Goal: Information Seeking & Learning: Learn about a topic

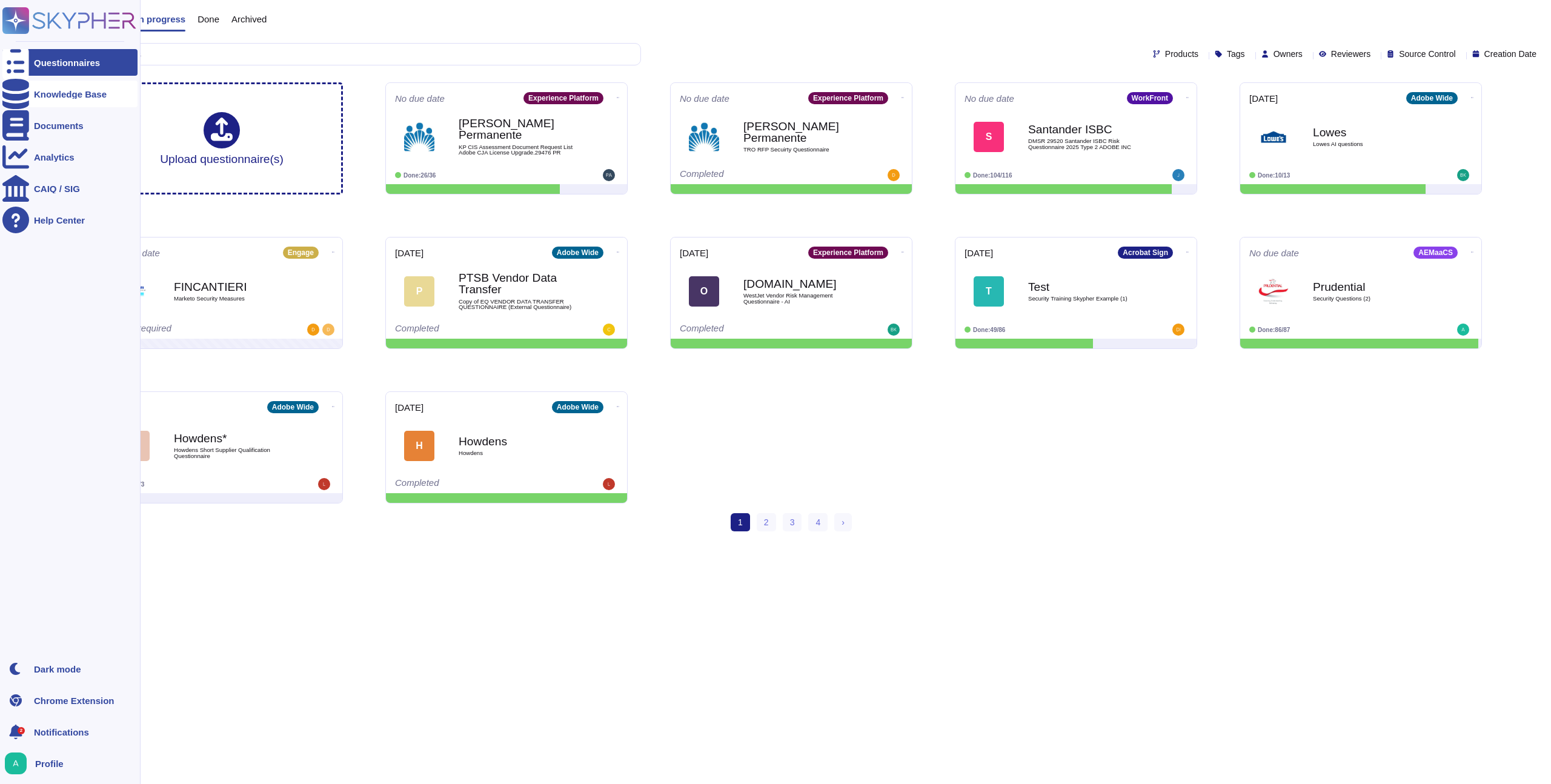
click at [36, 91] on div "Knowledge Base" at bounding box center [70, 94] width 73 height 9
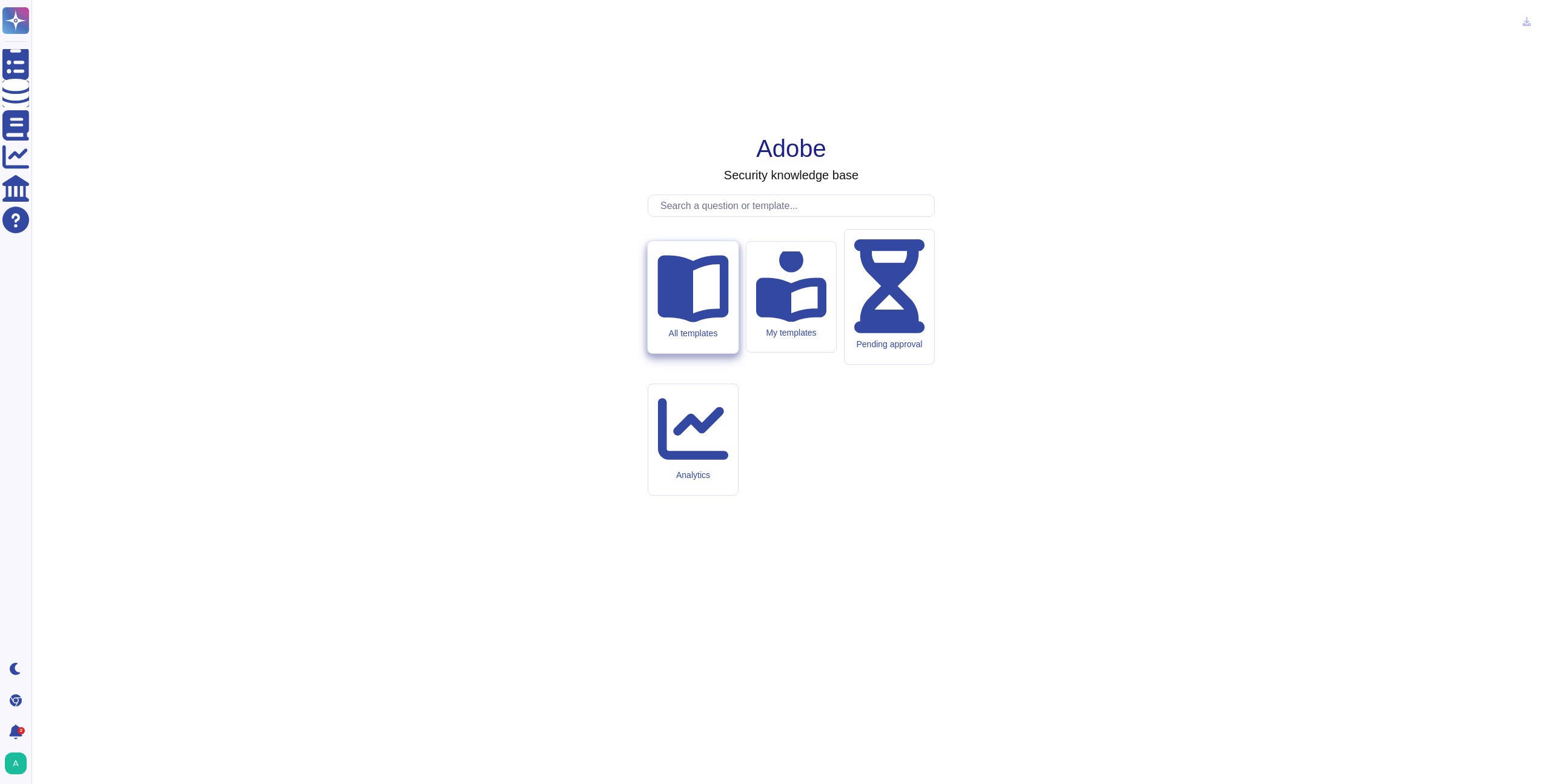
click at [727, 353] on div "All templates" at bounding box center [693, 296] width 91 height 112
click at [685, 323] on icon at bounding box center [693, 288] width 71 height 67
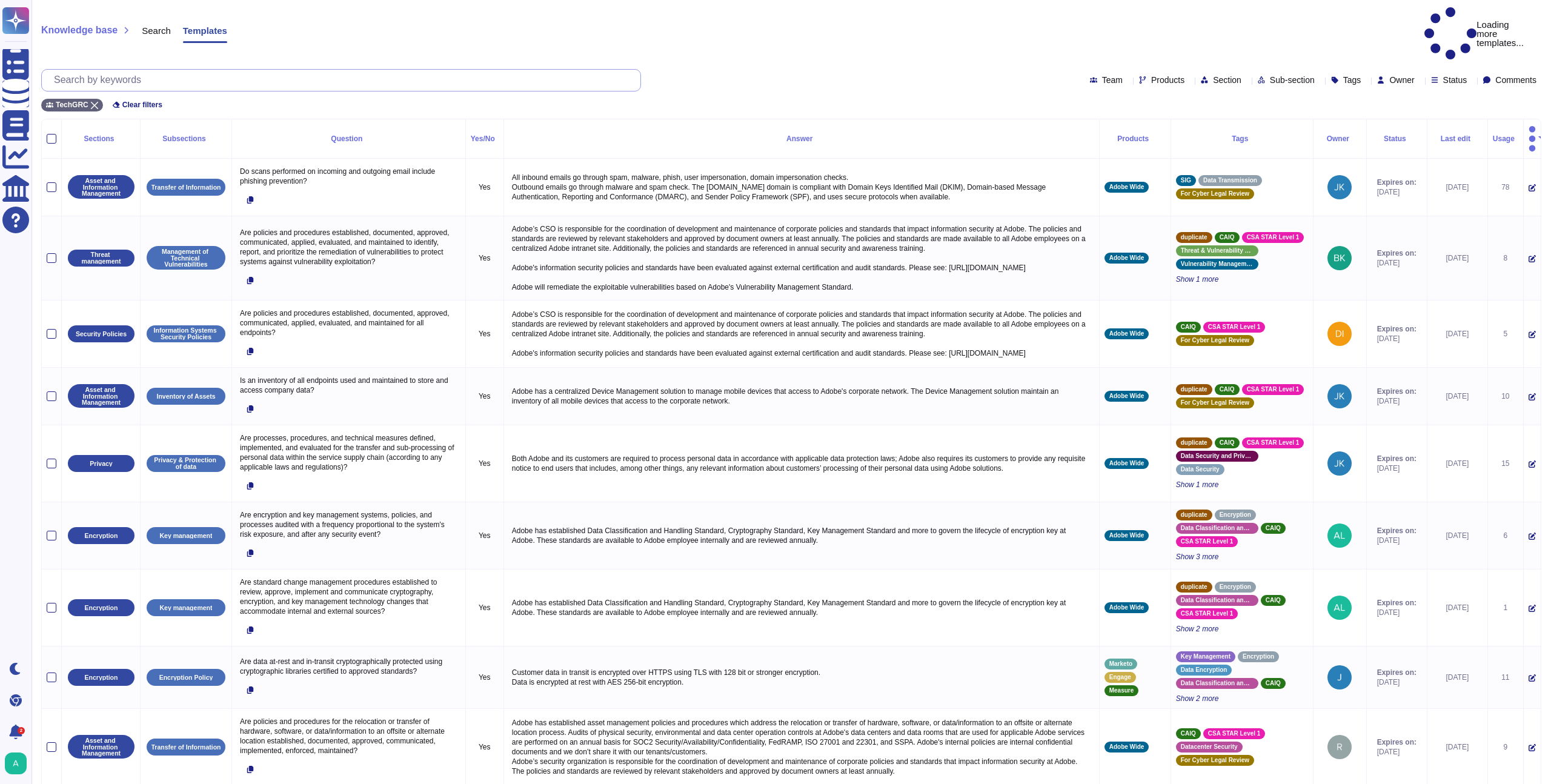
click at [207, 69] on input "text" at bounding box center [344, 80] width 592 height 21
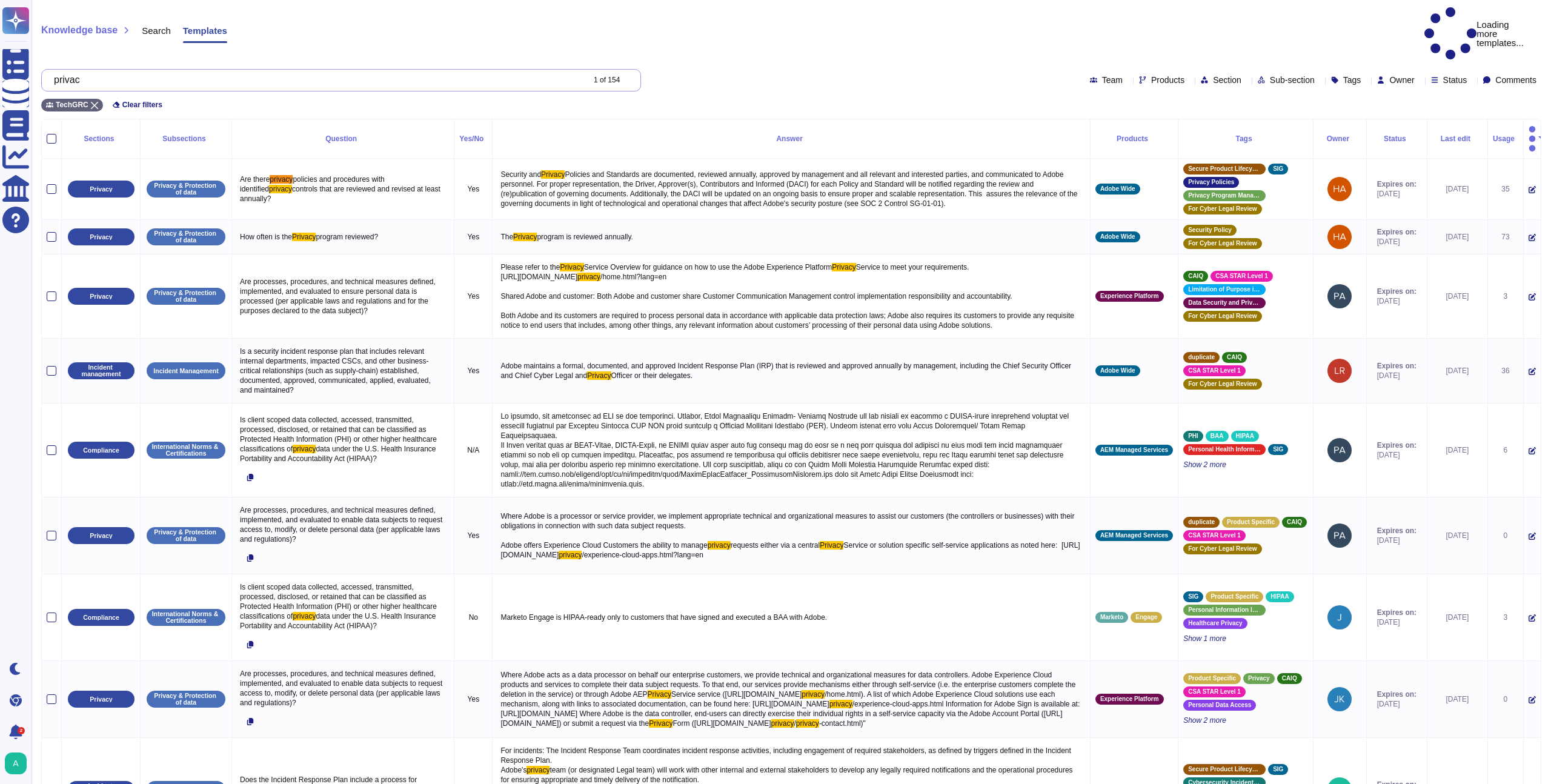
type input "privacy"
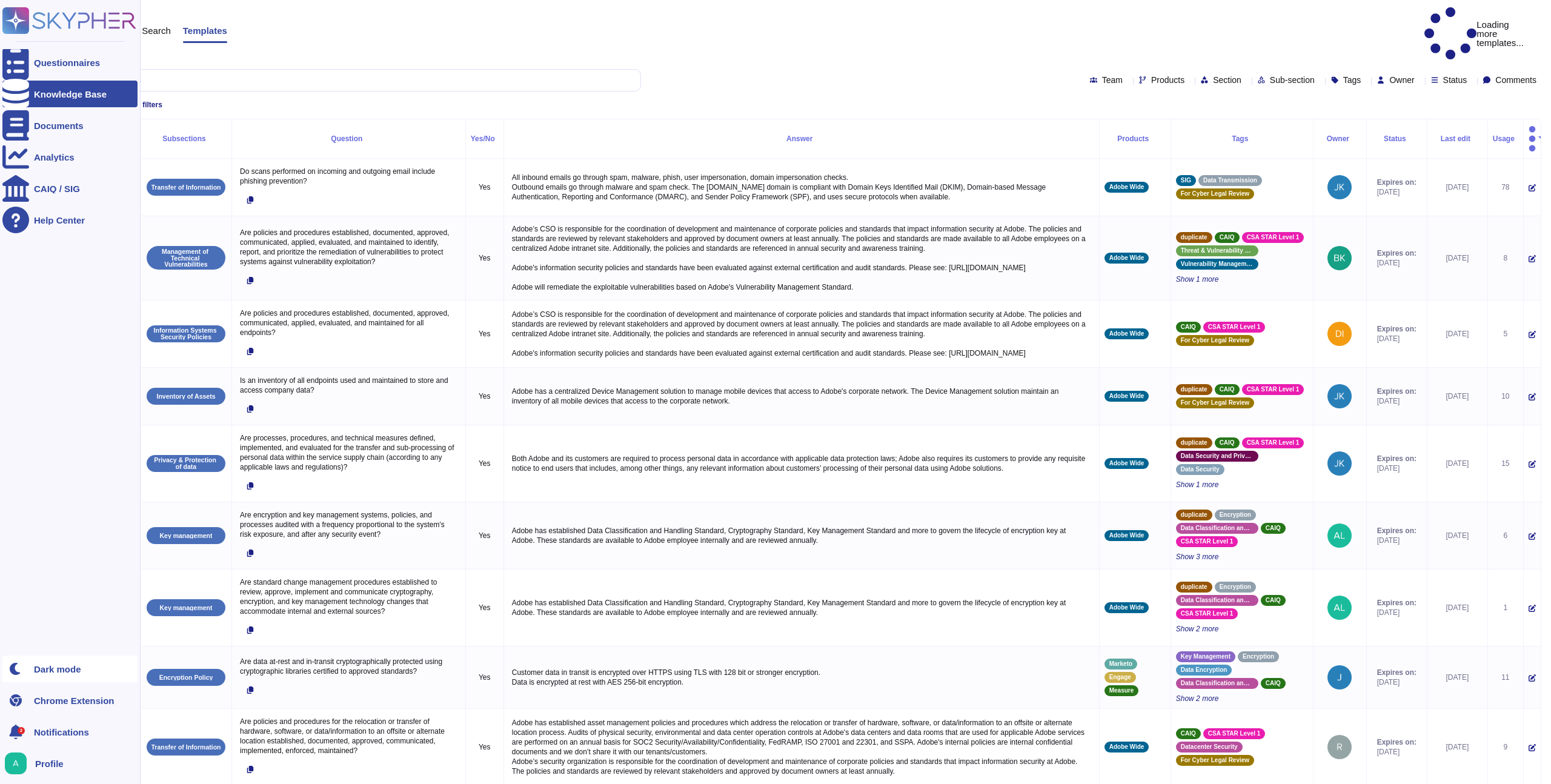
click at [25, 667] on div at bounding box center [16, 668] width 27 height 27
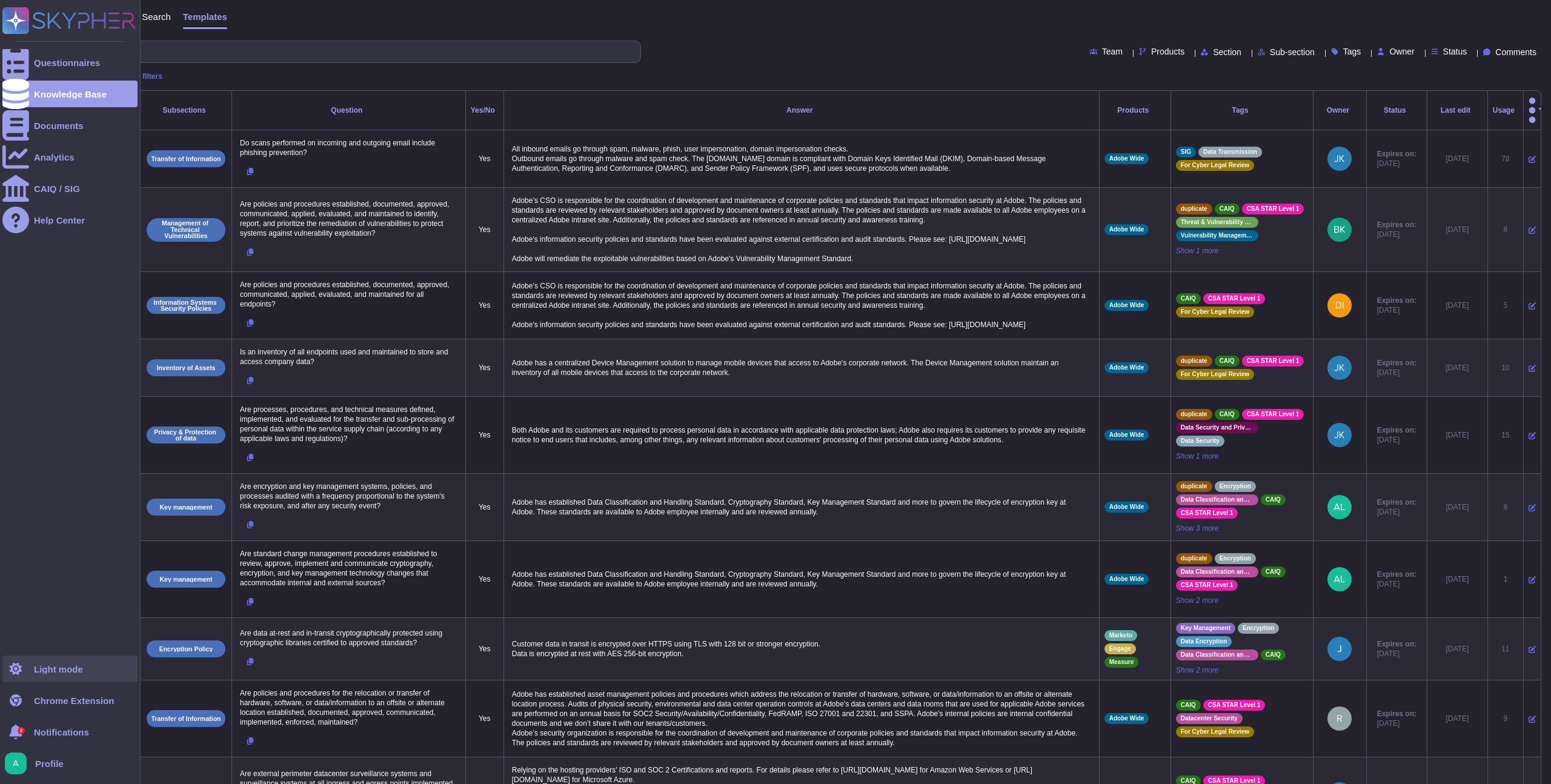
click at [60, 676] on div "Light mode" at bounding box center [69, 668] width 135 height 27
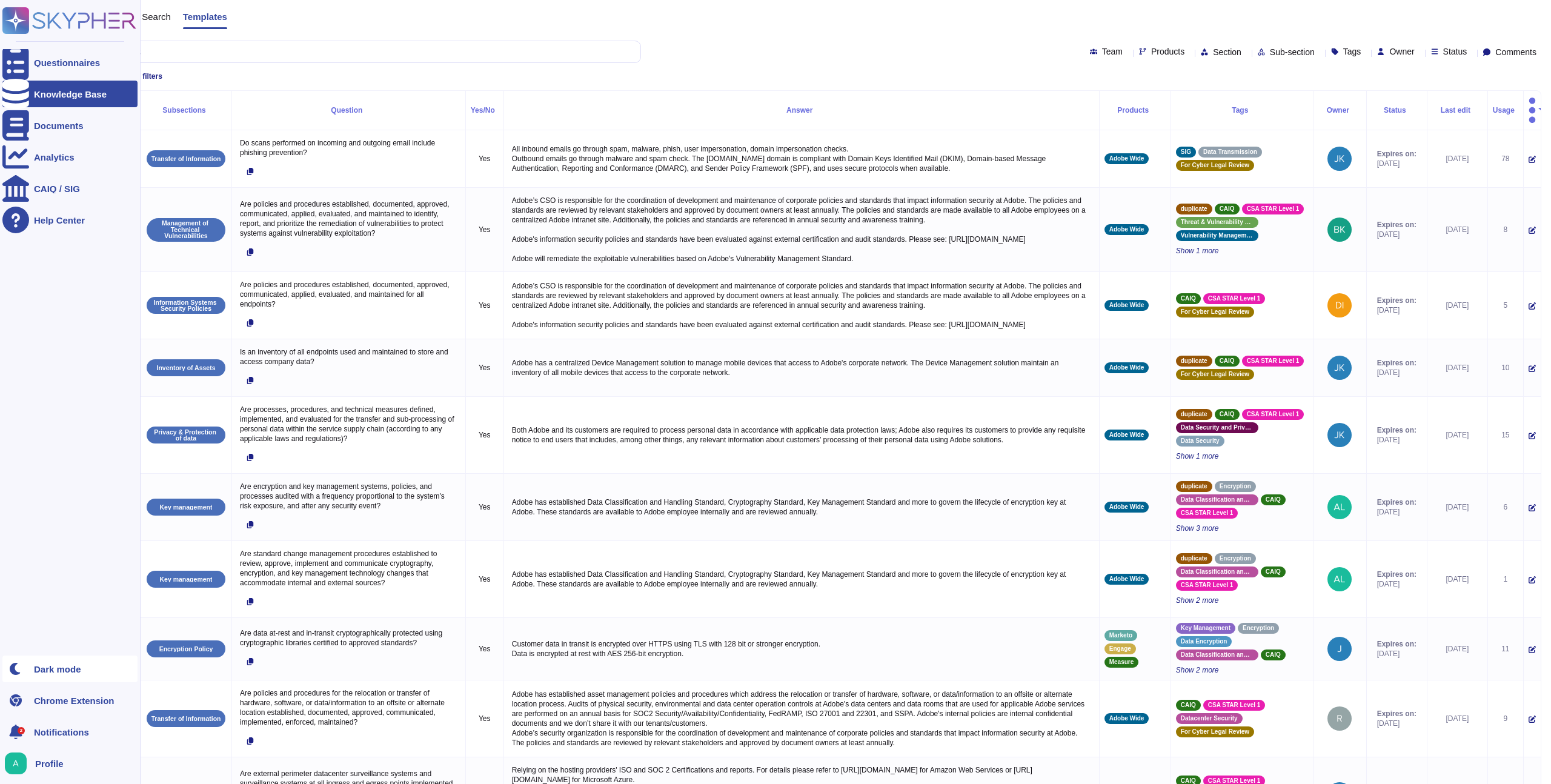
click at [22, 665] on div at bounding box center [16, 668] width 27 height 27
